Goal: Transaction & Acquisition: Book appointment/travel/reservation

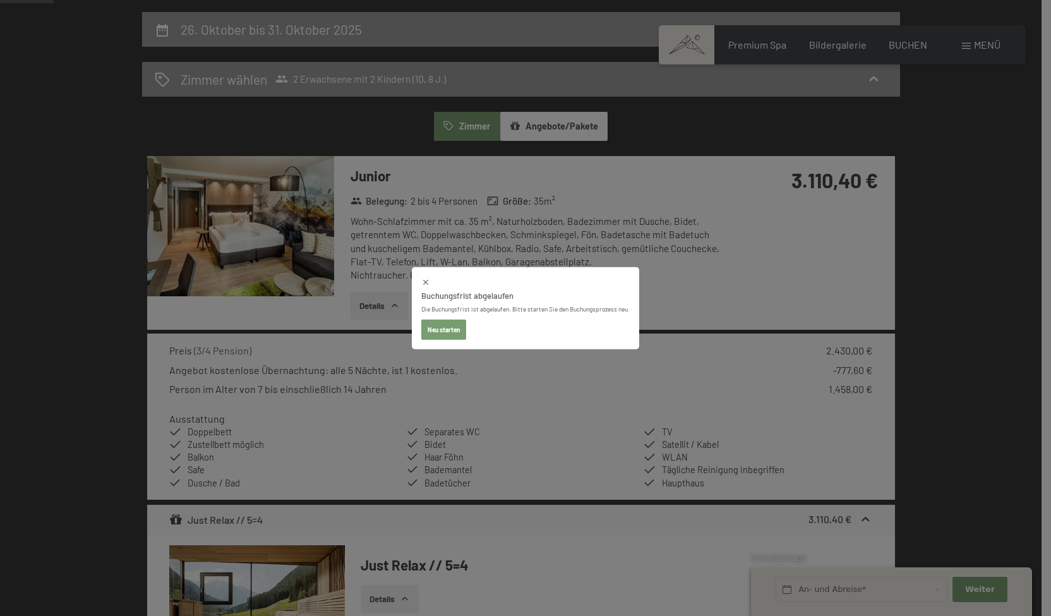
click at [464, 329] on button "Neu starten" at bounding box center [443, 330] width 45 height 20
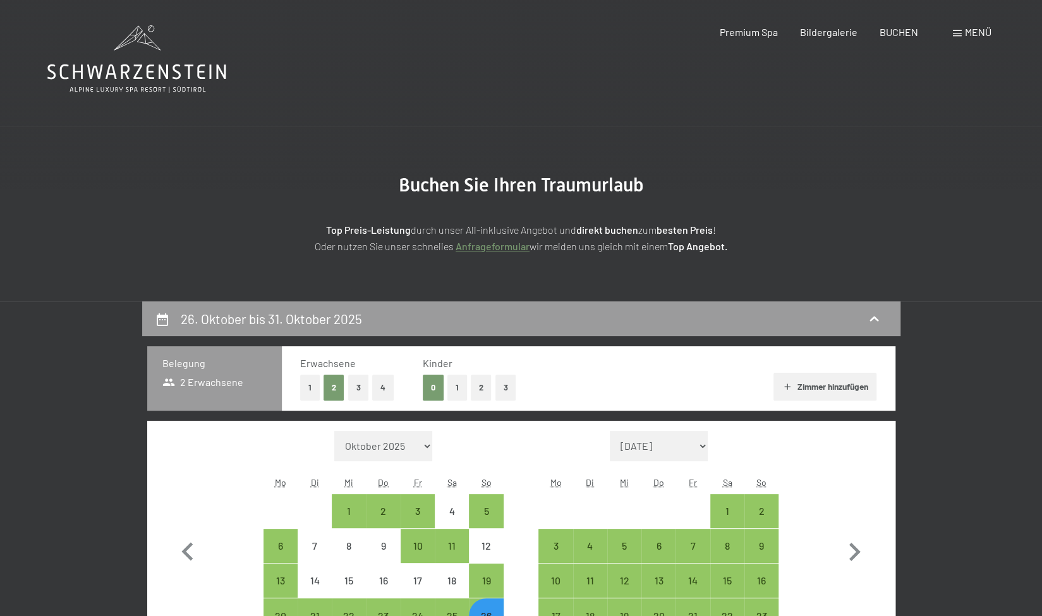
click at [116, 68] on icon at bounding box center [136, 59] width 179 height 68
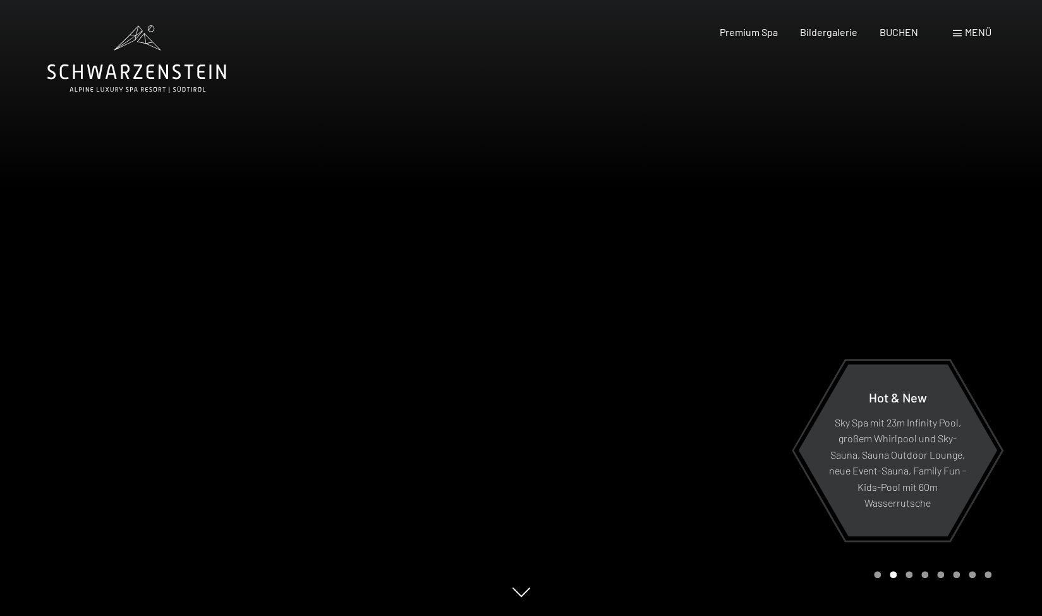
click at [974, 28] on span "Menü" at bounding box center [978, 32] width 27 height 12
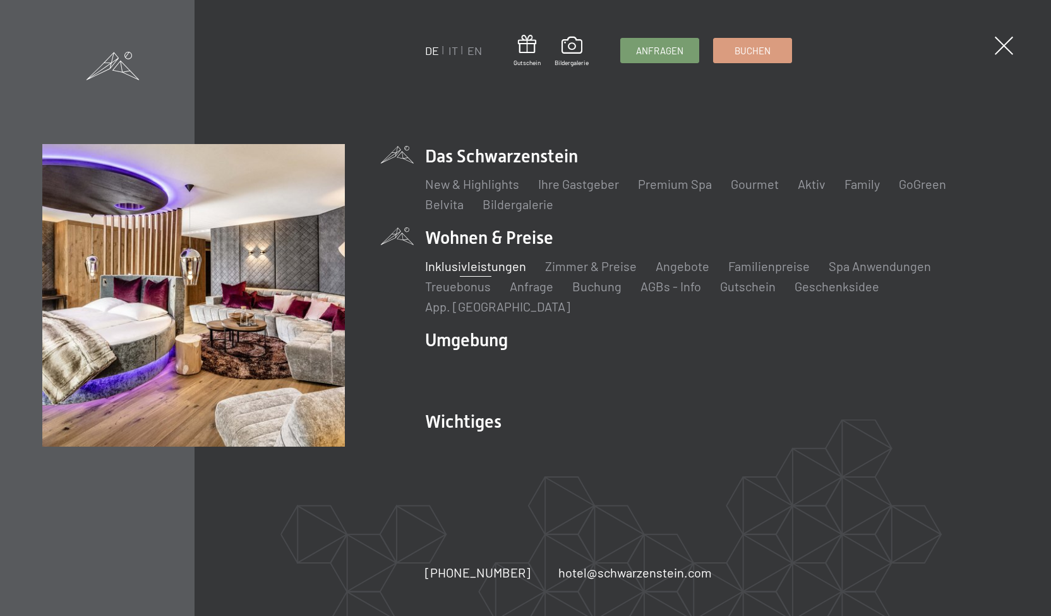
click at [498, 270] on link "Inklusivleistungen" at bounding box center [475, 265] width 101 height 15
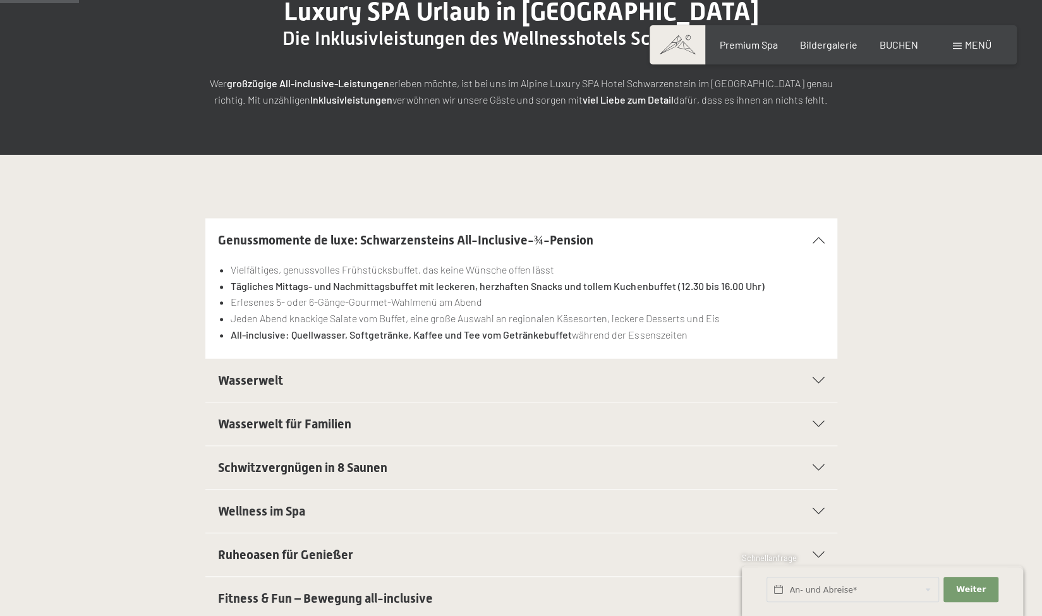
scroll to position [179, 0]
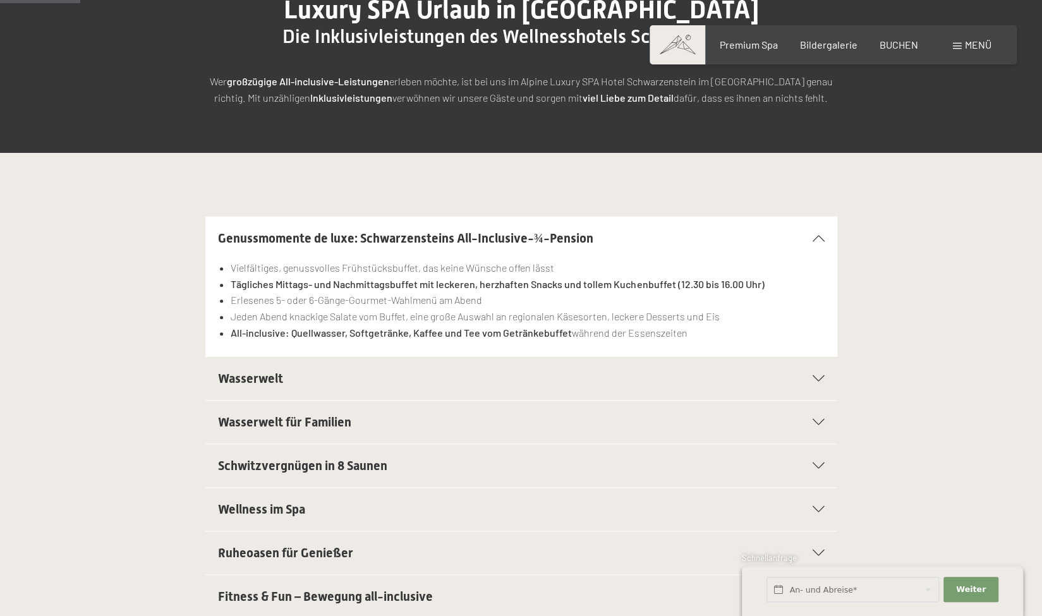
click at [403, 377] on h2 "Wasserwelt" at bounding box center [491, 379] width 546 height 18
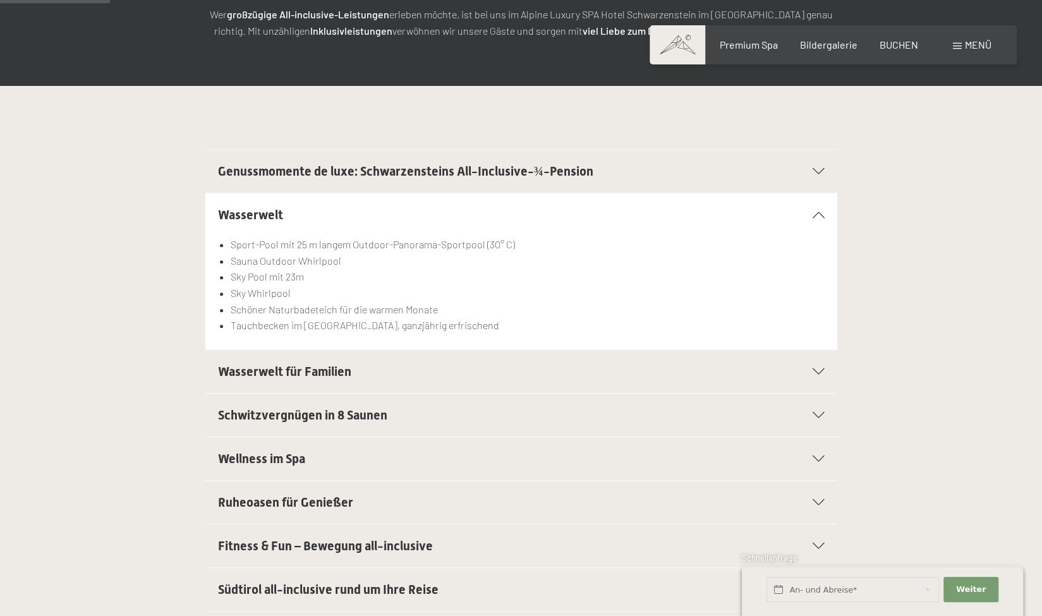
scroll to position [246, 0]
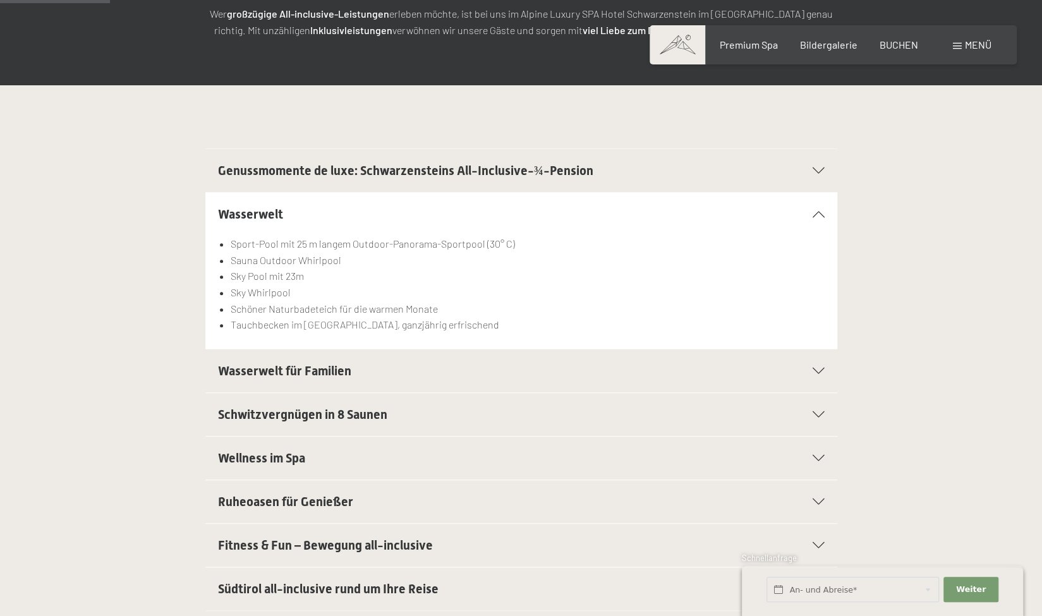
click at [335, 375] on span "Wasserwelt für Familien" at bounding box center [284, 370] width 133 height 15
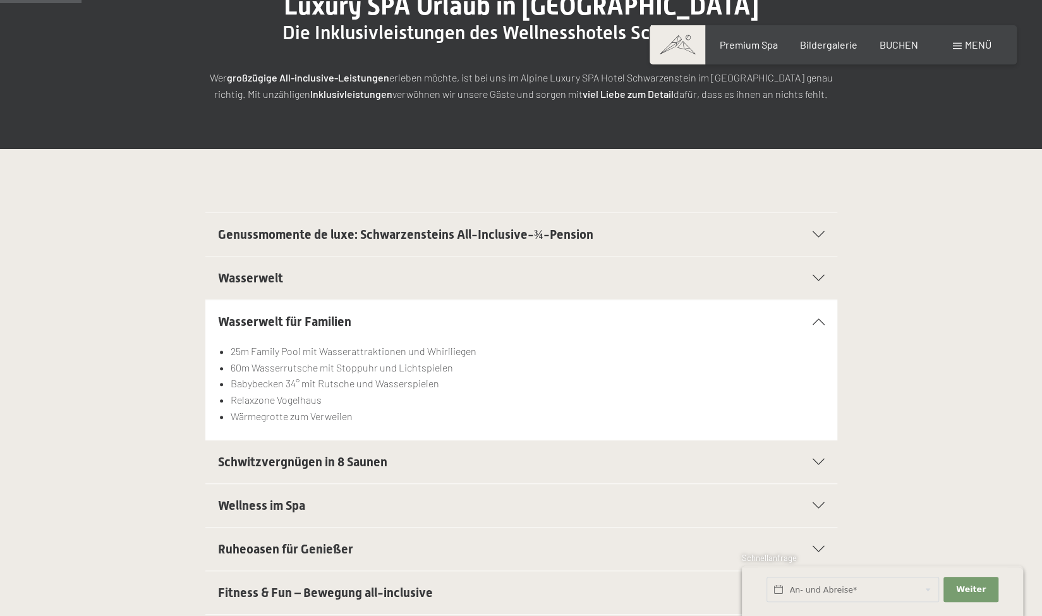
scroll to position [182, 0]
click at [902, 42] on span "BUCHEN" at bounding box center [898, 43] width 39 height 12
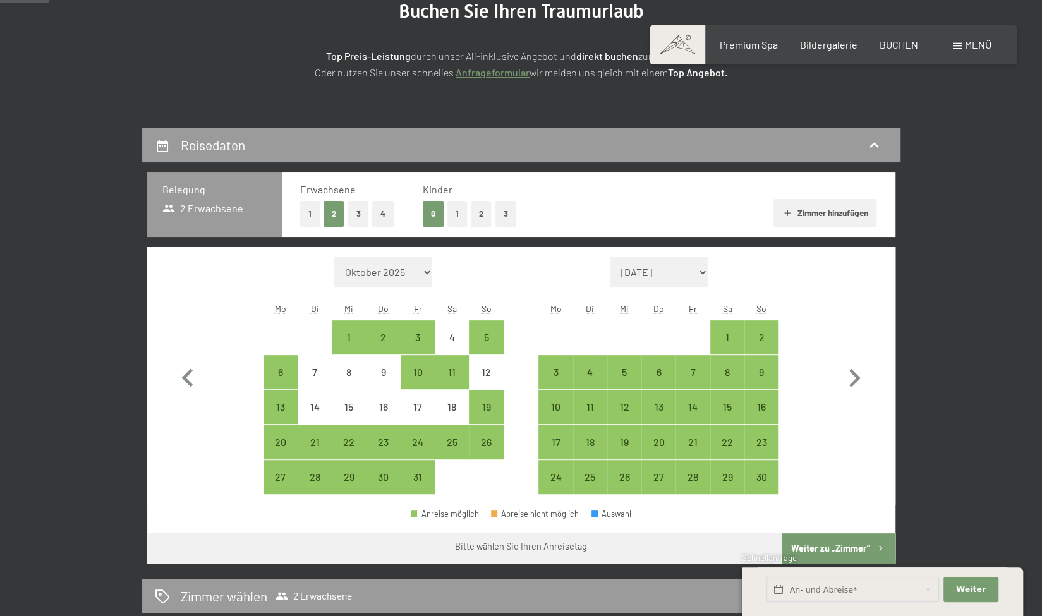
scroll to position [212, 0]
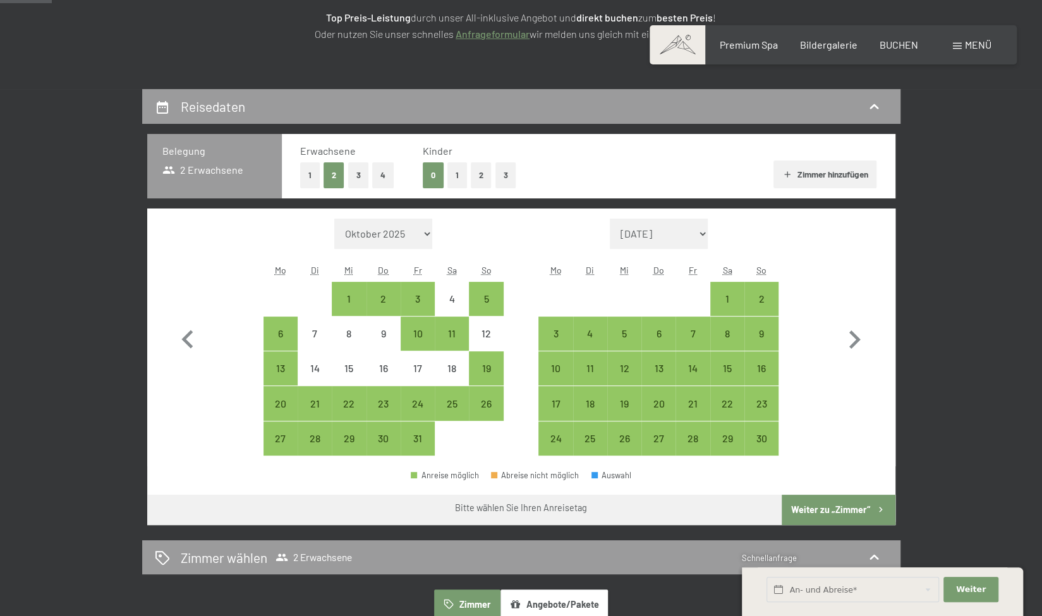
click at [482, 186] on button "2" at bounding box center [481, 175] width 21 height 26
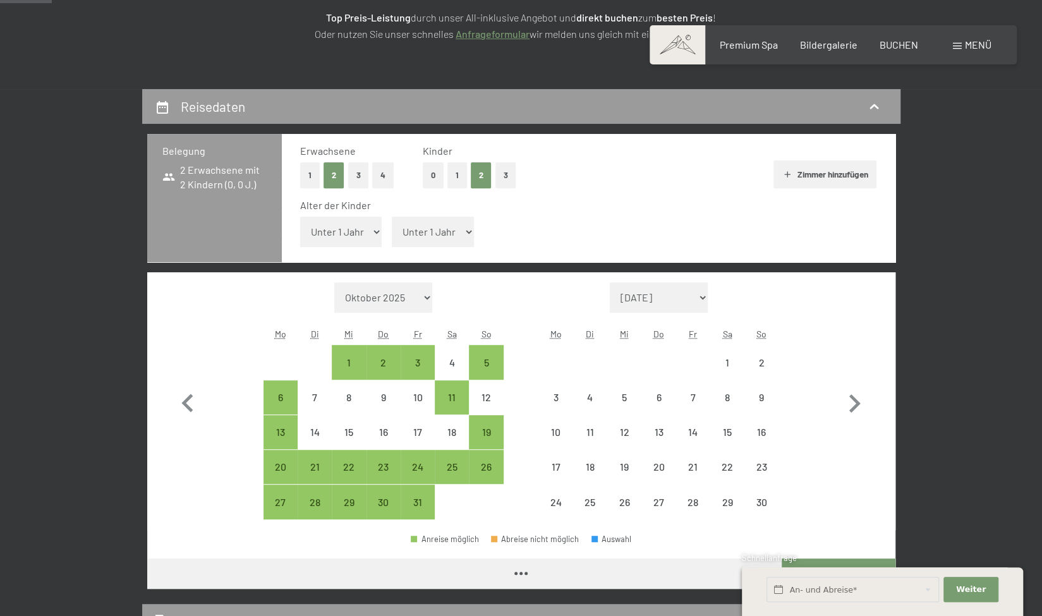
click at [341, 233] on select "Unter 1 Jahr 1 Jahr 2 Jahre 3 Jahre 4 Jahre 5 Jahre 6 Jahre 7 Jahre 8 Jahre 9 J…" at bounding box center [341, 232] width 82 height 30
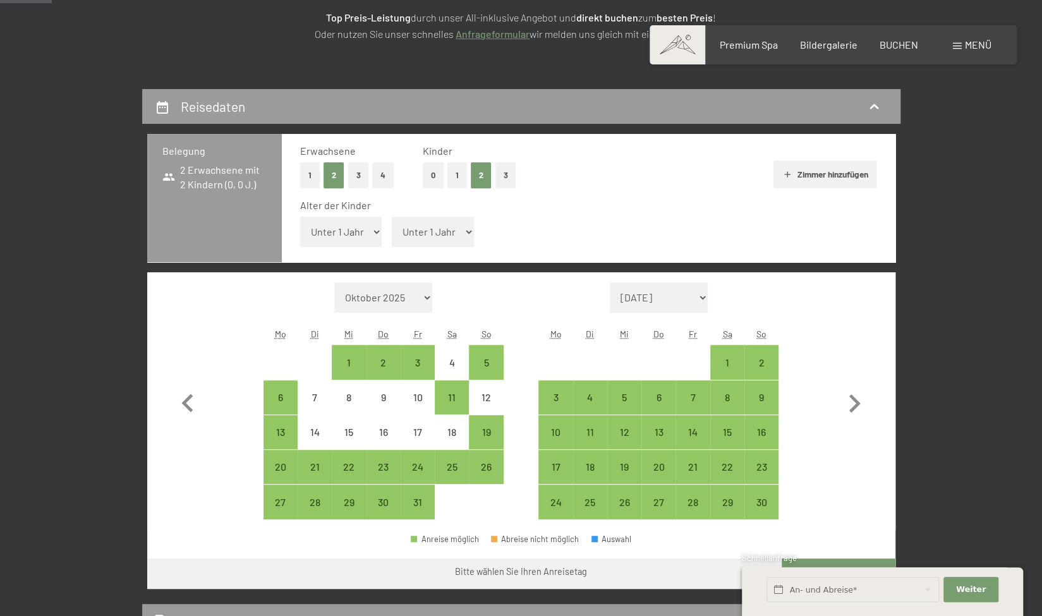
select select "10"
click at [300, 217] on select "Unter 1 Jahr 1 Jahr 2 Jahre 3 Jahre 4 Jahre 5 Jahre 6 Jahre 7 Jahre 8 Jahre 9 J…" at bounding box center [341, 232] width 82 height 30
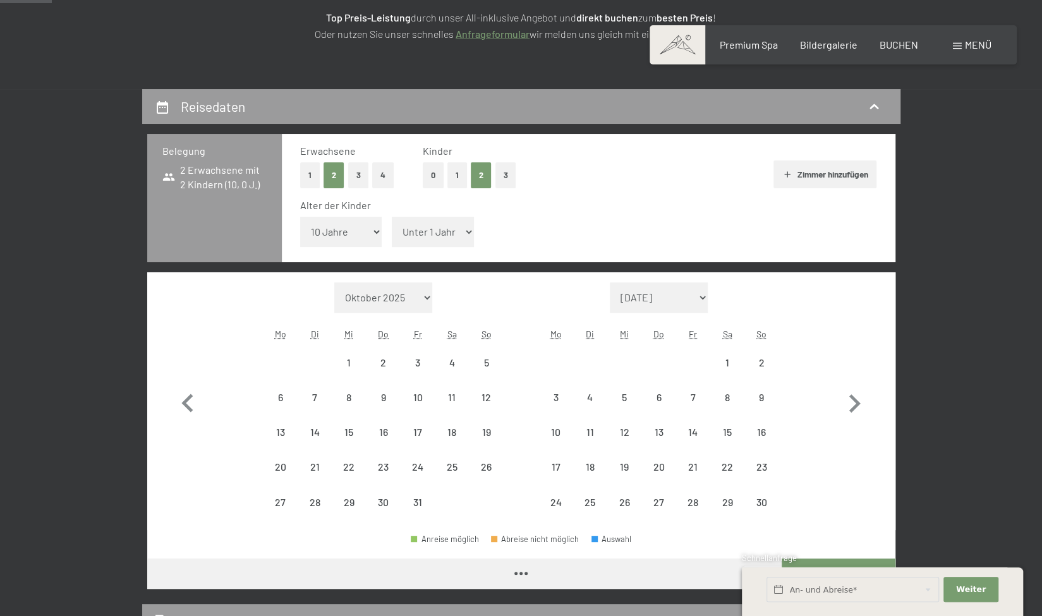
click at [435, 239] on select "Unter 1 Jahr 1 Jahr 2 Jahre 3 Jahre 4 Jahre 5 Jahre 6 Jahre 7 Jahre 8 Jahre 9 J…" at bounding box center [433, 232] width 82 height 30
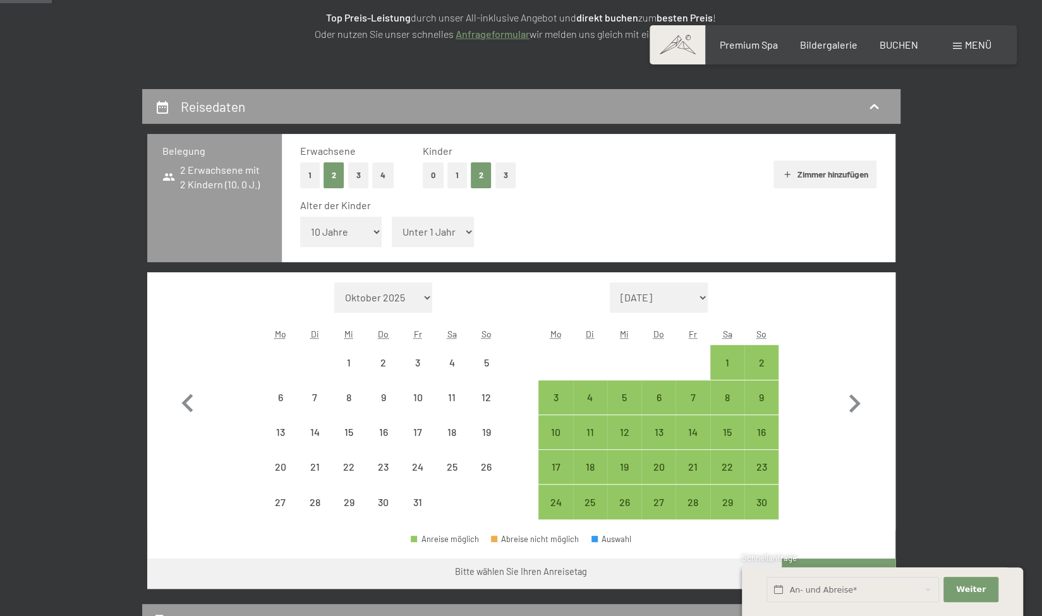
select select "8"
click at [392, 217] on select "Unter 1 Jahr 1 Jahr 2 Jahre 3 Jahre 4 Jahre 5 Jahre 6 Jahre 7 Jahre 8 Jahre 9 J…" at bounding box center [433, 232] width 82 height 30
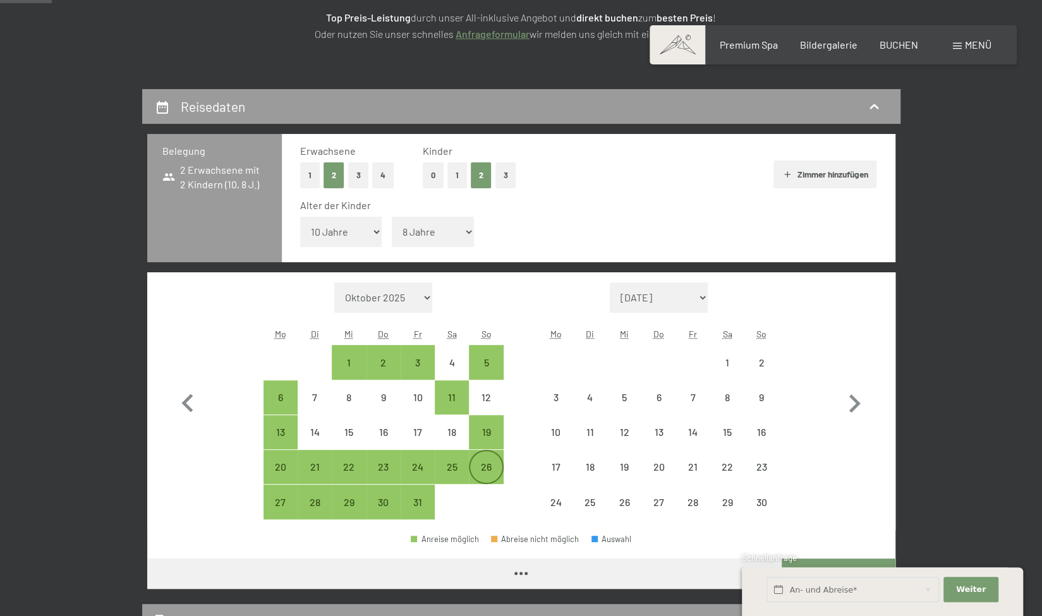
click at [481, 474] on div "26" at bounding box center [486, 478] width 32 height 32
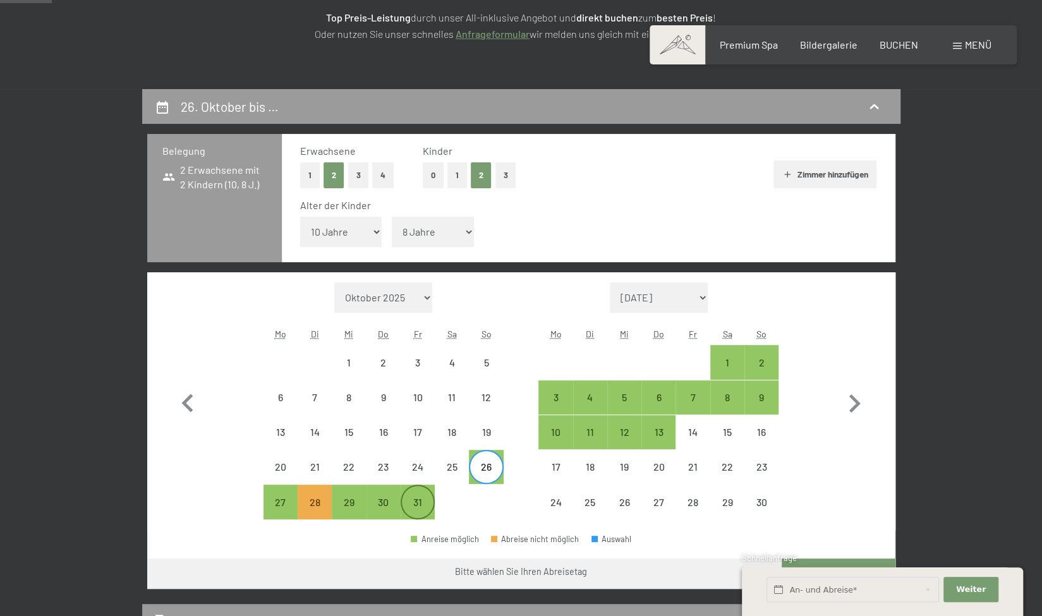
click at [420, 502] on div "31" at bounding box center [418, 513] width 32 height 32
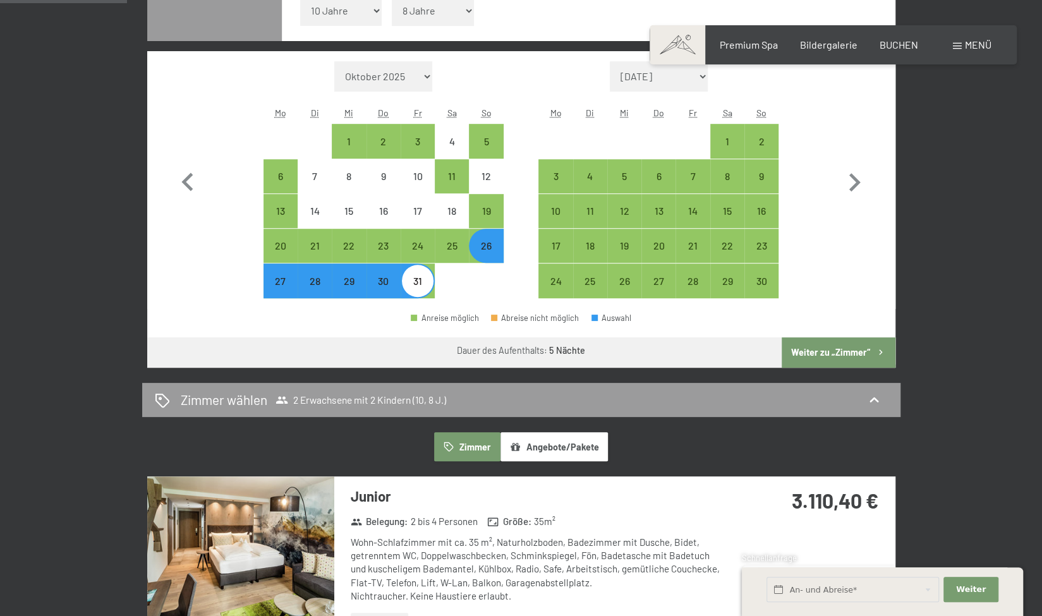
scroll to position [454, 0]
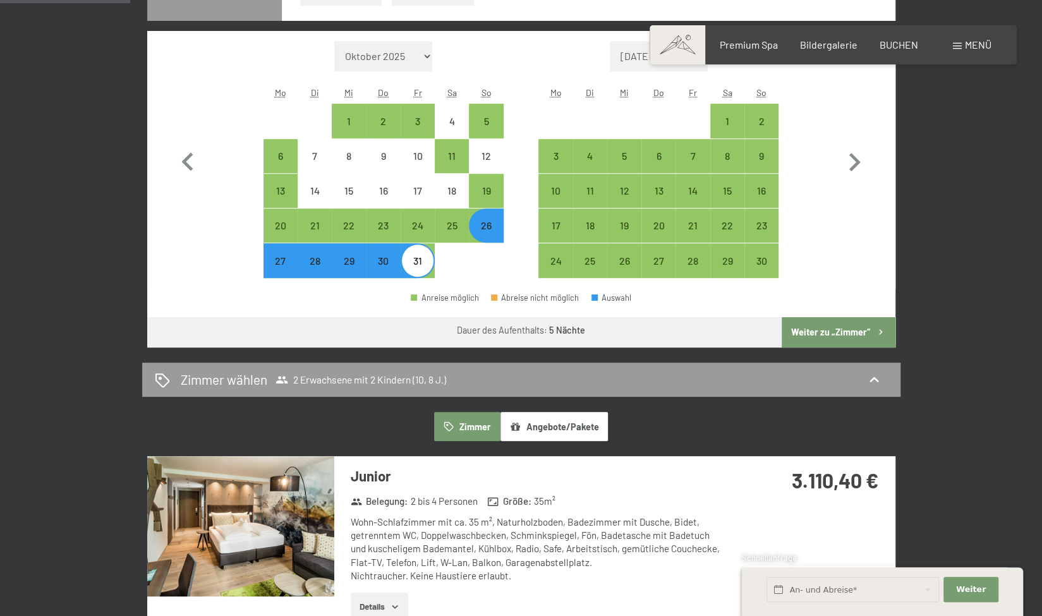
click at [833, 325] on button "Weiter zu „Zimmer“" at bounding box center [838, 332] width 113 height 30
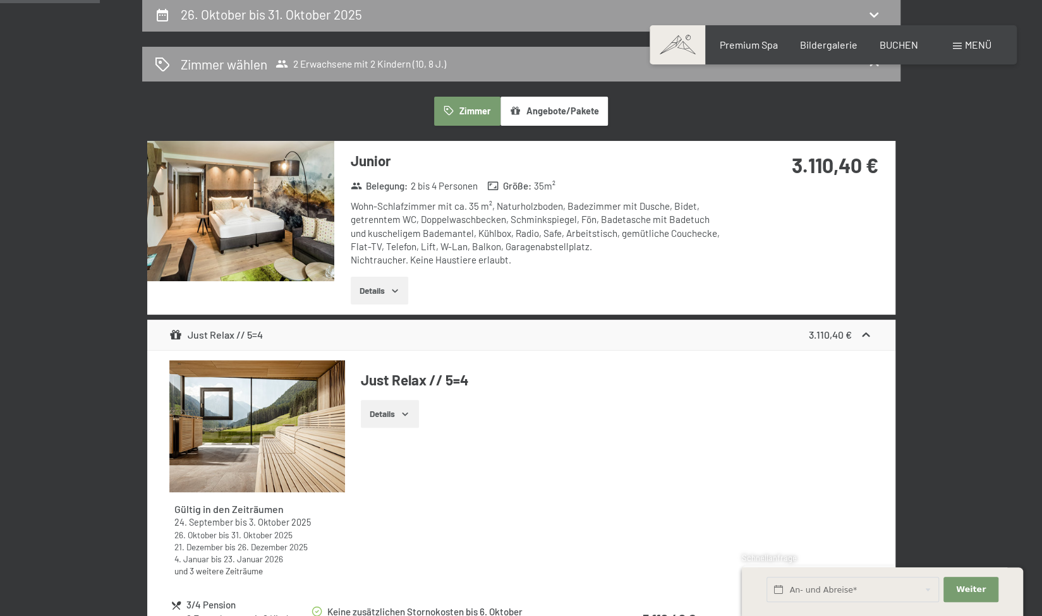
scroll to position [304, 0]
click at [379, 286] on button "Details" at bounding box center [379, 291] width 57 height 28
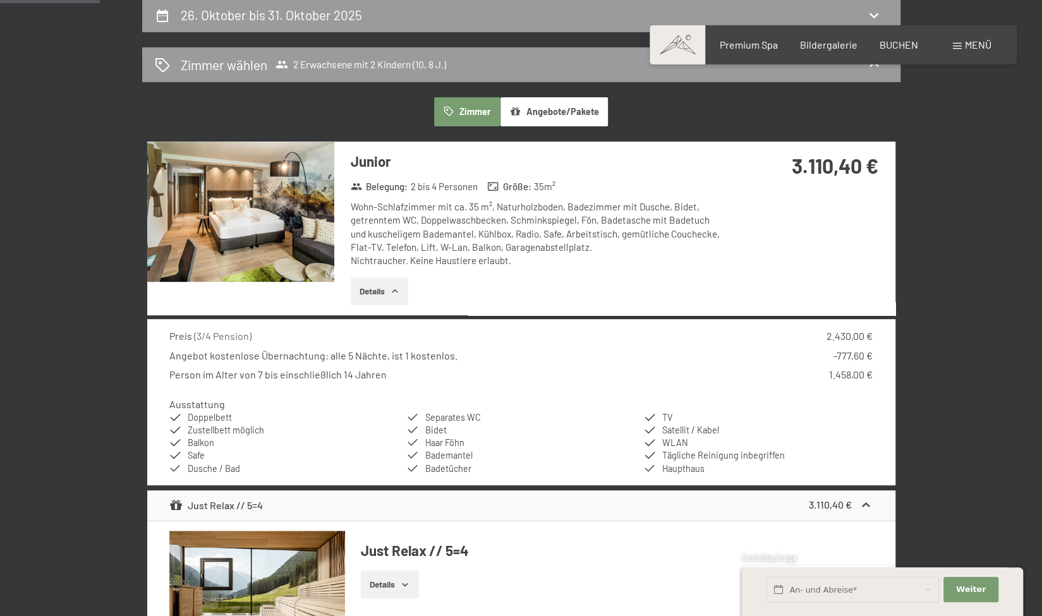
click at [258, 265] on img at bounding box center [240, 212] width 187 height 140
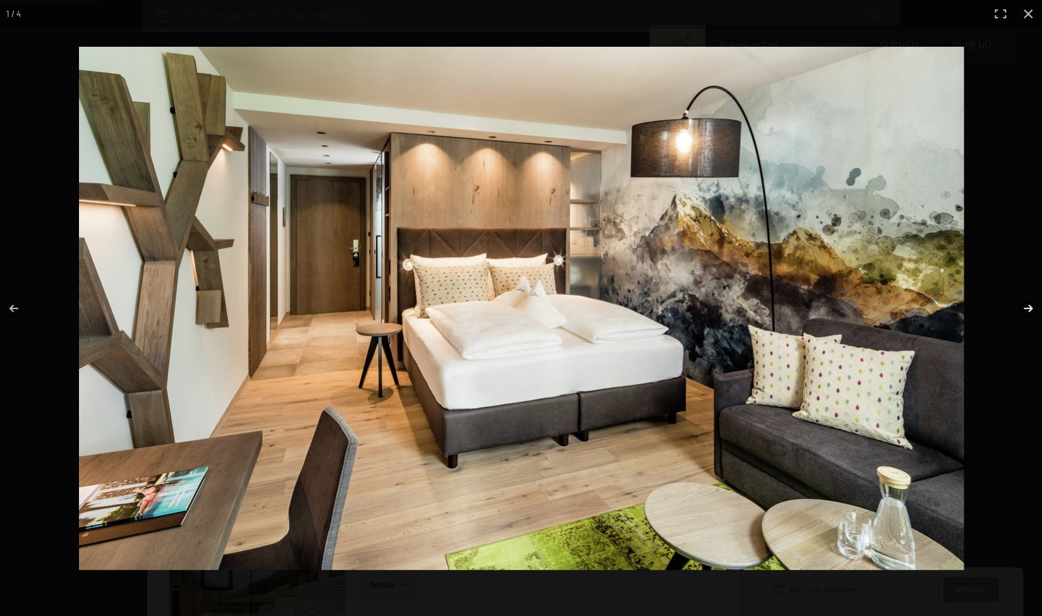
click at [1027, 309] on button "button" at bounding box center [1020, 308] width 44 height 63
